Goal: Information Seeking & Learning: Stay updated

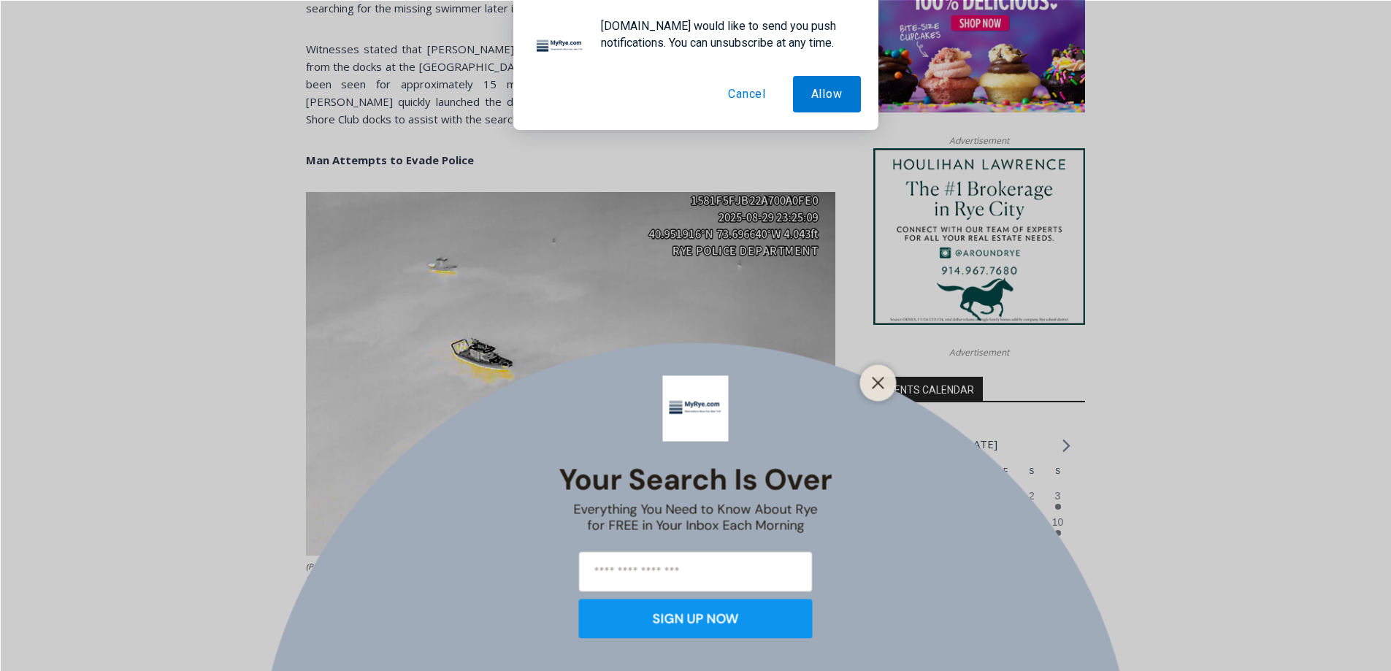
scroll to position [1257, 0]
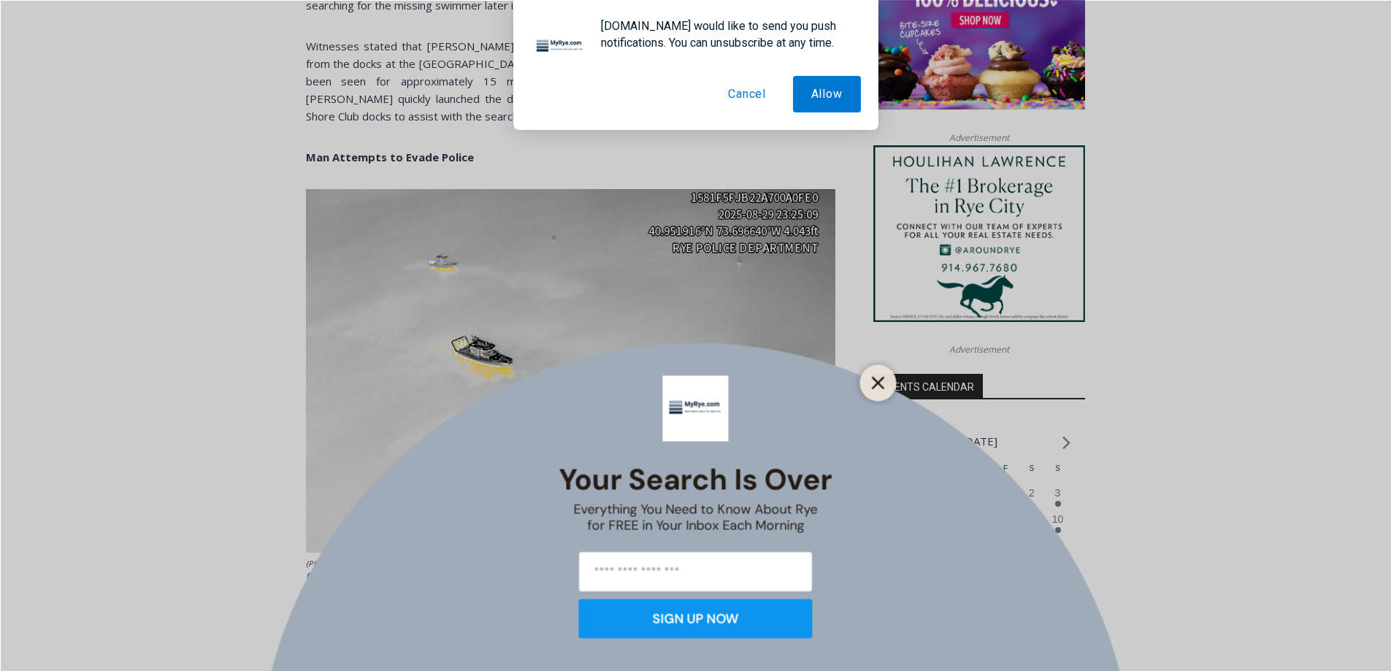
click at [879, 389] on icon "Close" at bounding box center [878, 382] width 13 height 13
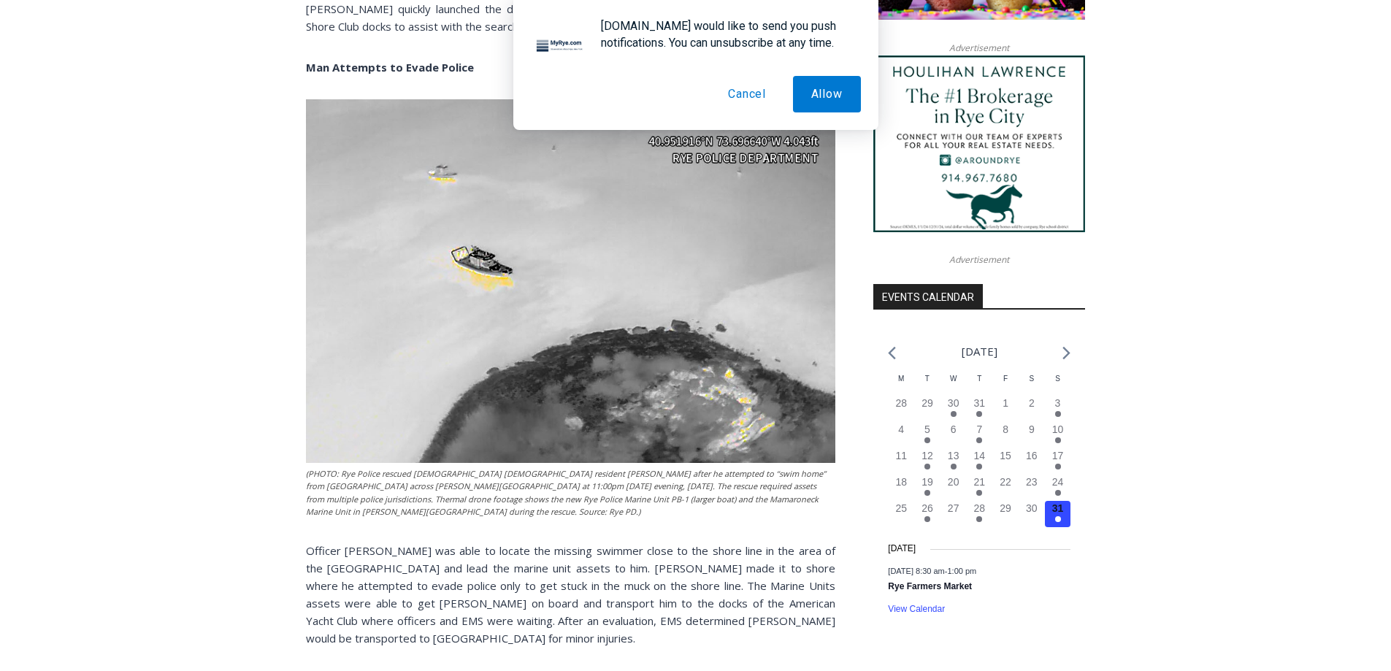
scroll to position [1347, 0]
click at [534, 357] on img at bounding box center [570, 281] width 529 height 364
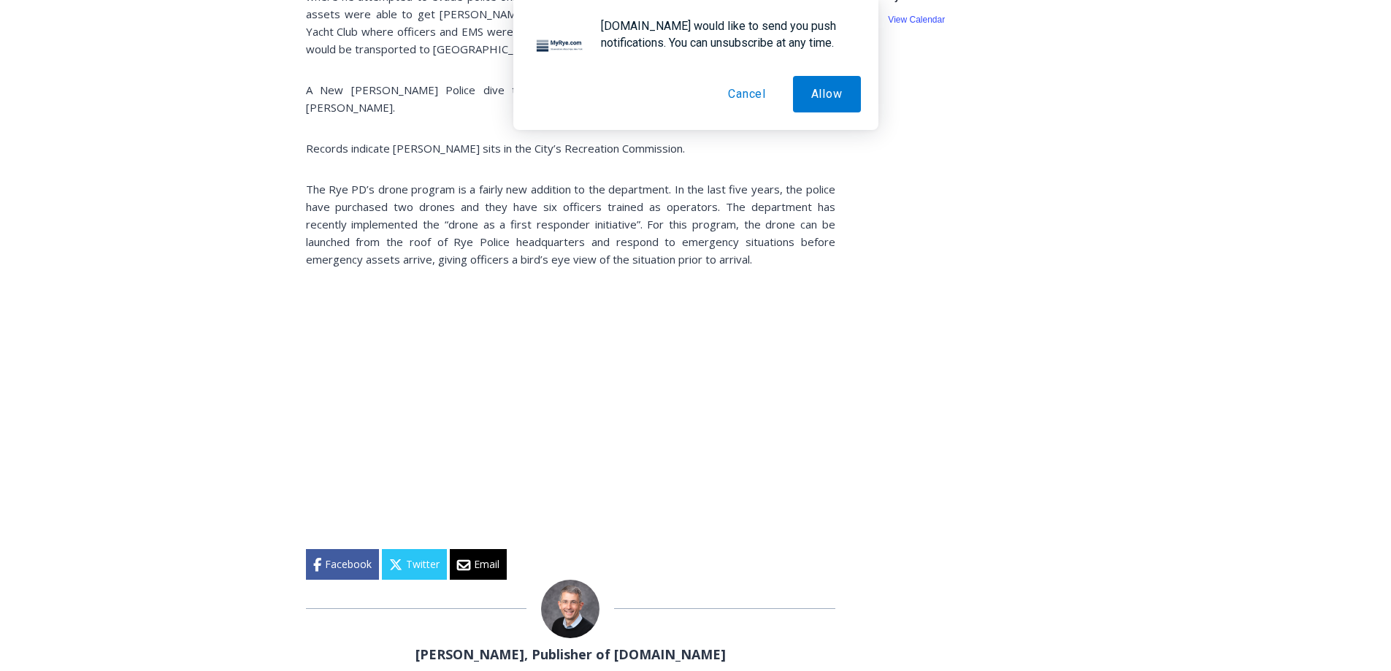
scroll to position [1937, 0]
click at [747, 94] on button "Cancel" at bounding box center [747, 94] width 74 height 37
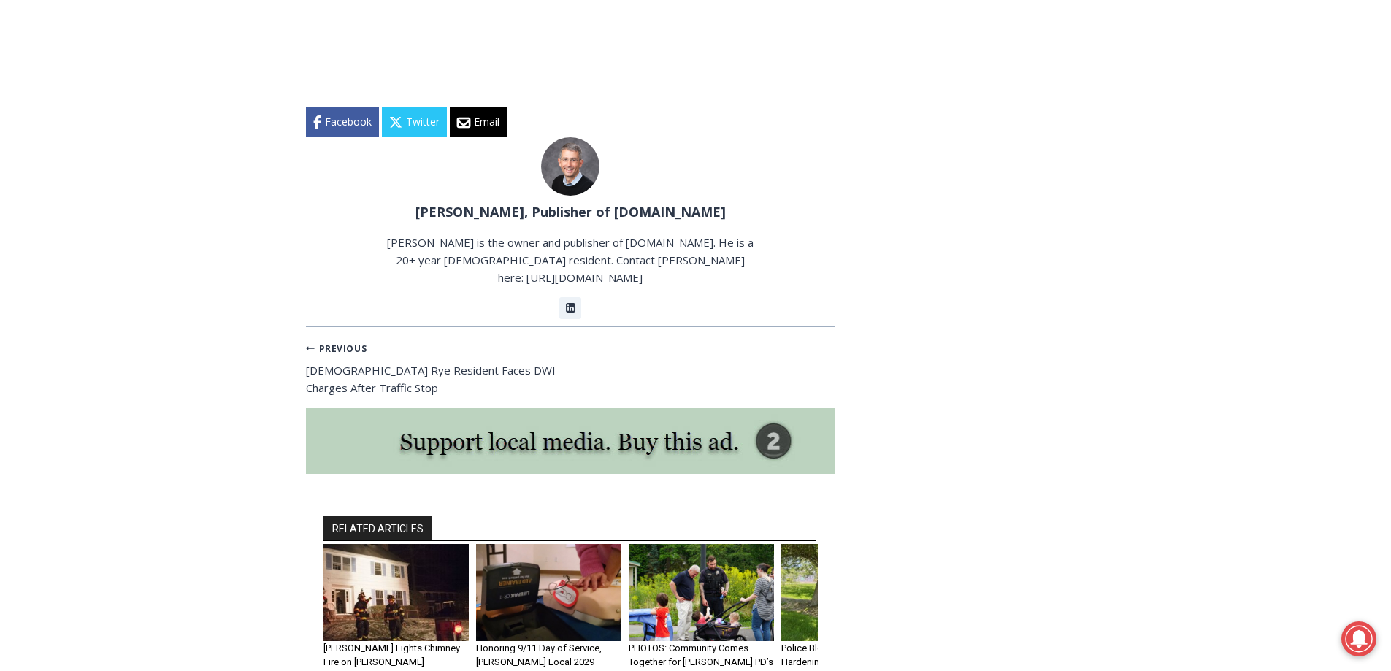
scroll to position [2377, 0]
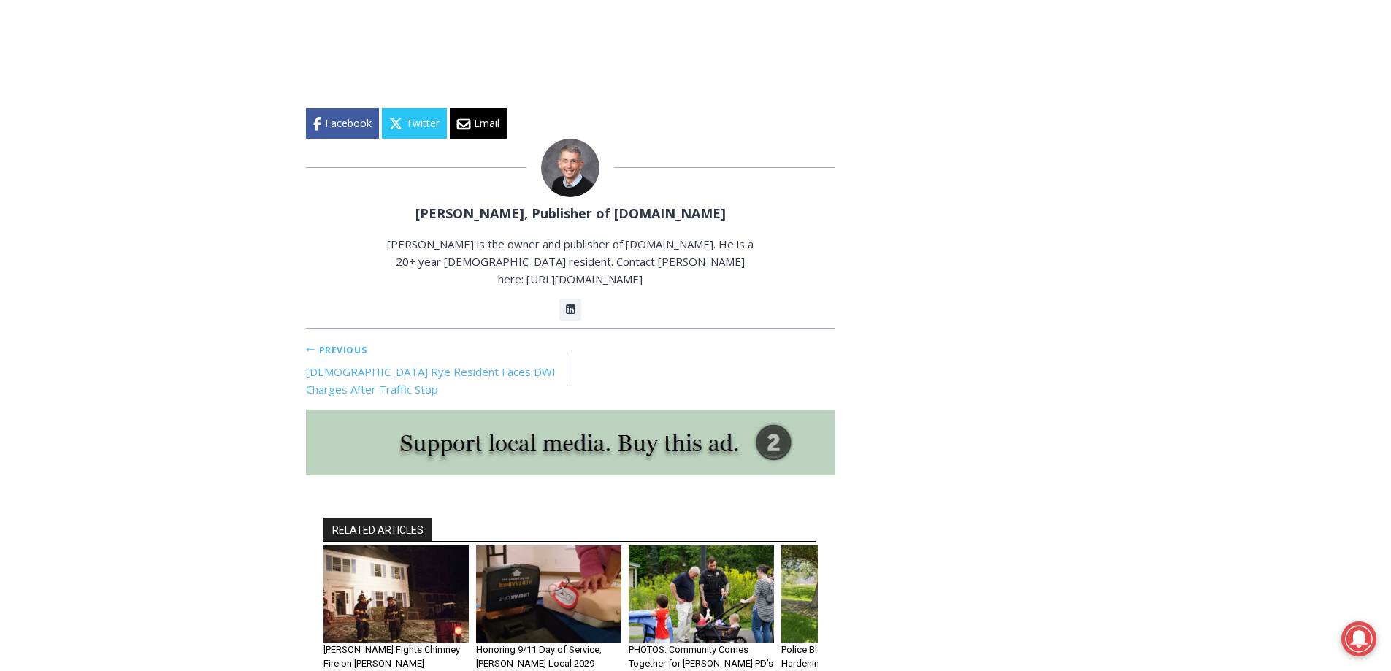
click at [323, 348] on link "Previous Previous 56-Year-Old Rye Resident Faces DWI Charges After Traffic Stop" at bounding box center [438, 369] width 265 height 58
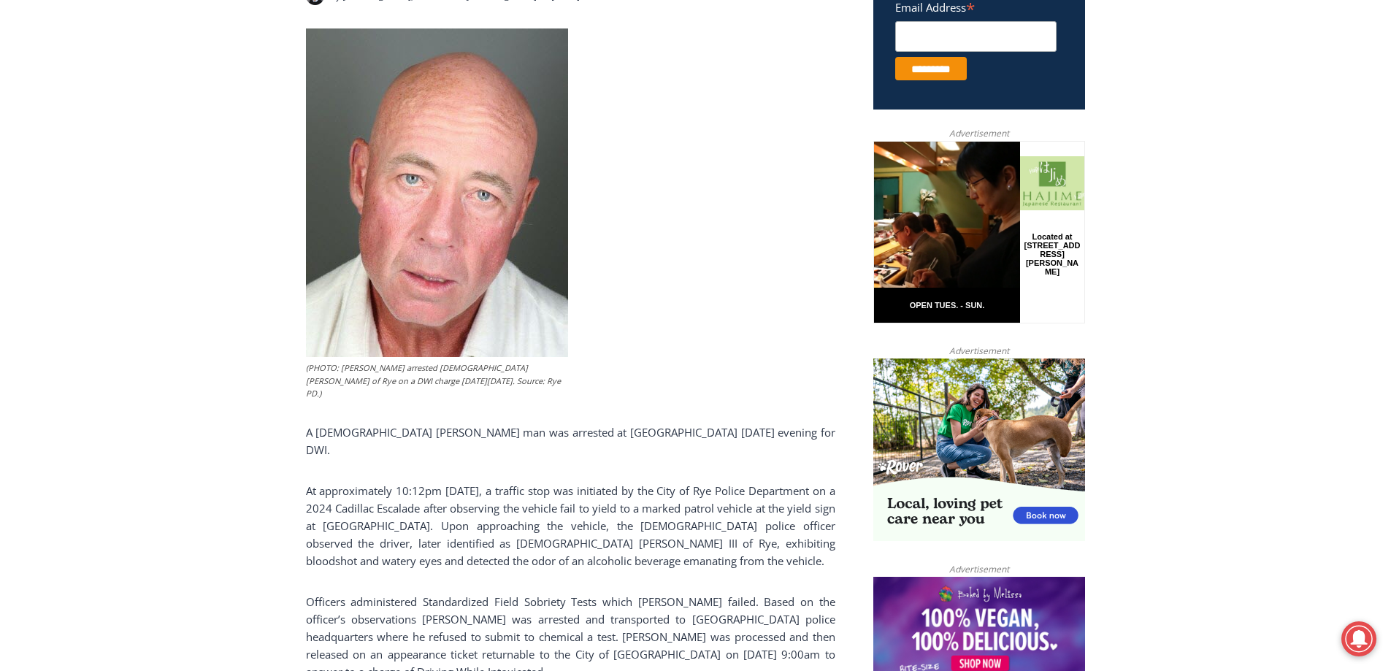
scroll to position [630, 0]
